Goal: Entertainment & Leisure: Consume media (video, audio)

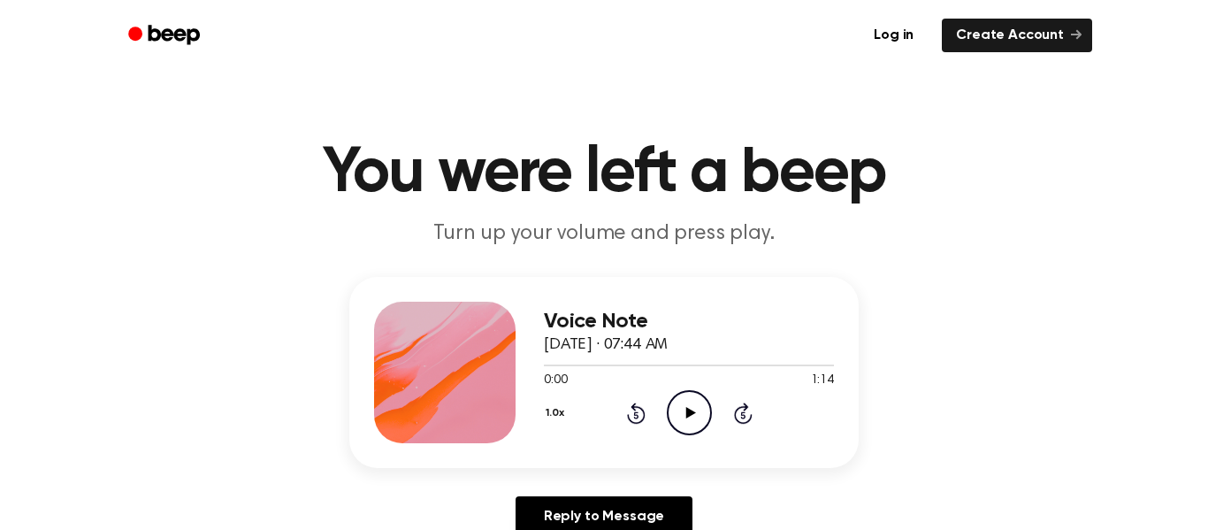
click at [686, 407] on icon "Play Audio" at bounding box center [689, 412] width 45 height 45
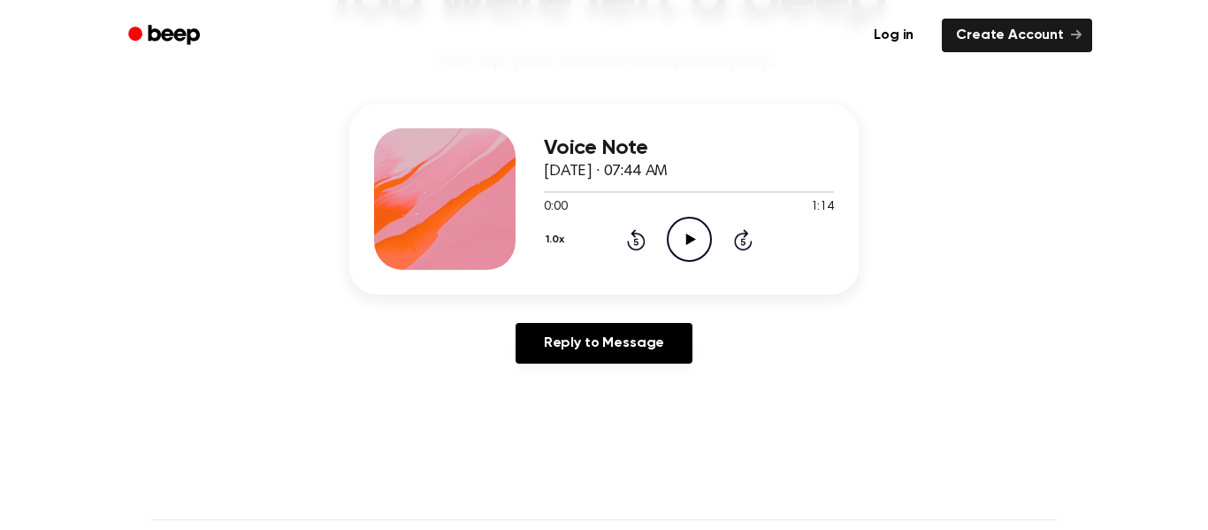
scroll to position [167, 0]
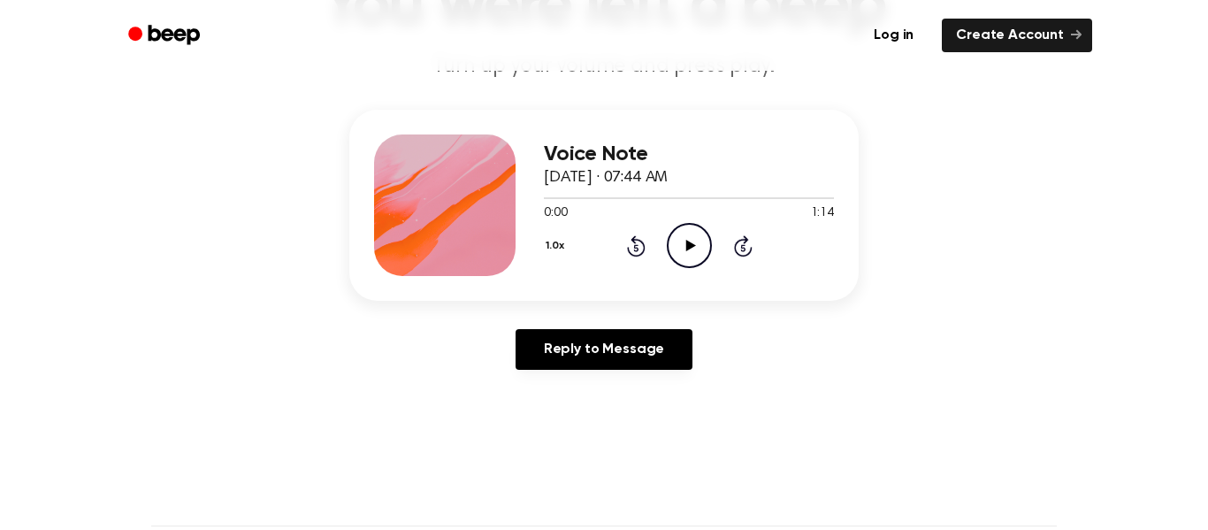
click at [687, 244] on icon at bounding box center [691, 245] width 10 height 11
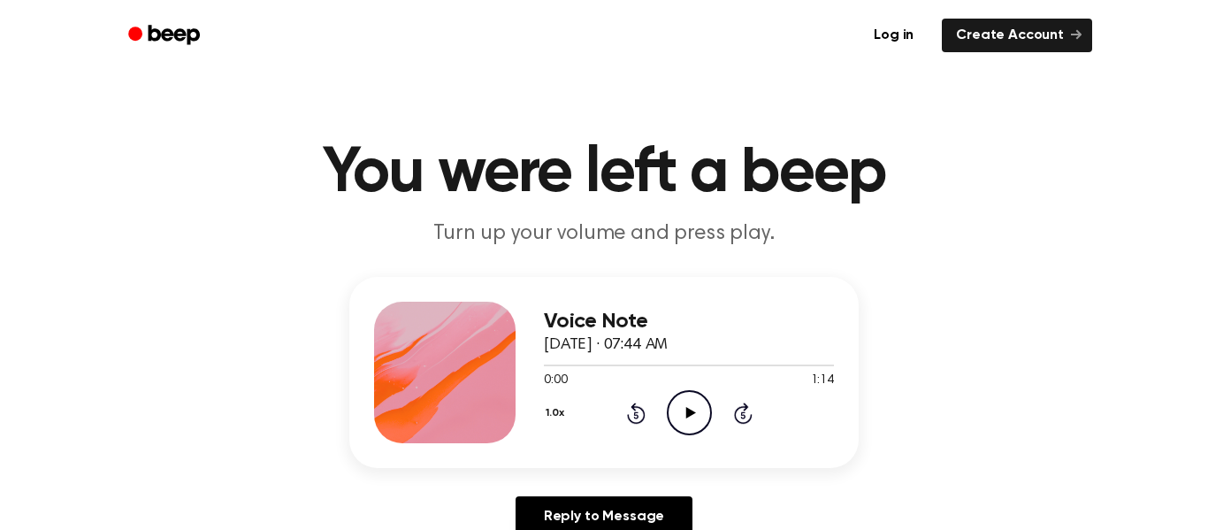
click at [680, 410] on icon "Play Audio" at bounding box center [689, 412] width 45 height 45
drag, startPoint x: 820, startPoint y: 352, endPoint x: 820, endPoint y: 364, distance: 12.4
click at [820, 364] on div "Voice Note September 6, 2024 · 07:44 AM 1:14 1:14 Your browser does not support…" at bounding box center [689, 373] width 290 height 142
click at [542, 361] on div "Voice Note September 6, 2024 · 07:44 AM 1:14 1:14 Your browser does not support…" at bounding box center [604, 372] width 510 height 191
click at [545, 362] on div at bounding box center [689, 364] width 290 height 14
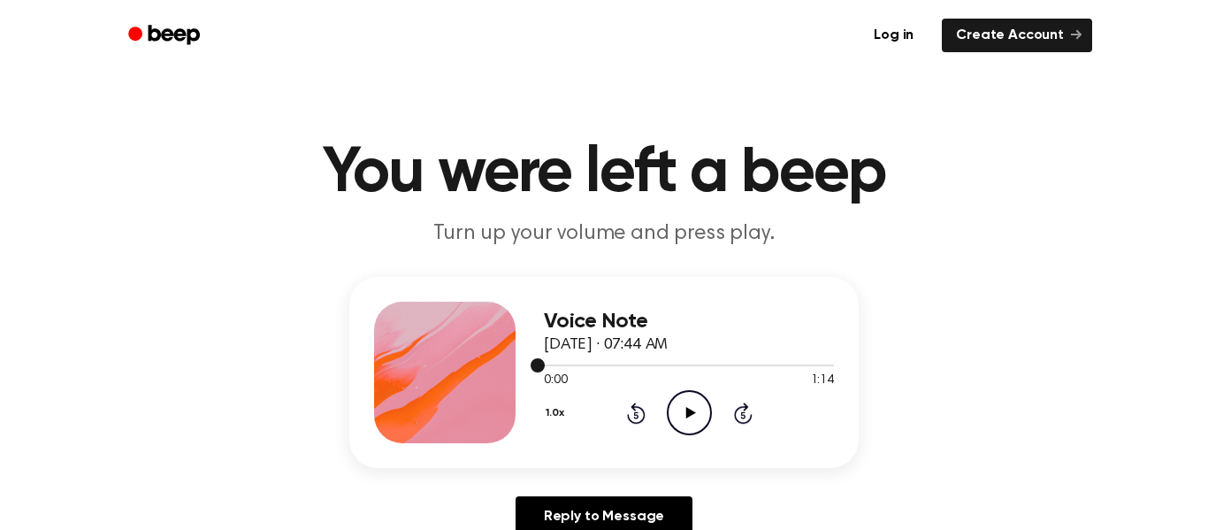
click at [545, 362] on div at bounding box center [689, 364] width 290 height 14
click at [674, 412] on icon "Play Audio" at bounding box center [689, 412] width 45 height 45
click at [908, 216] on header "You were left a beep Turn up your volume and press play." at bounding box center [604, 195] width 1166 height 107
